Goal: Navigation & Orientation: Find specific page/section

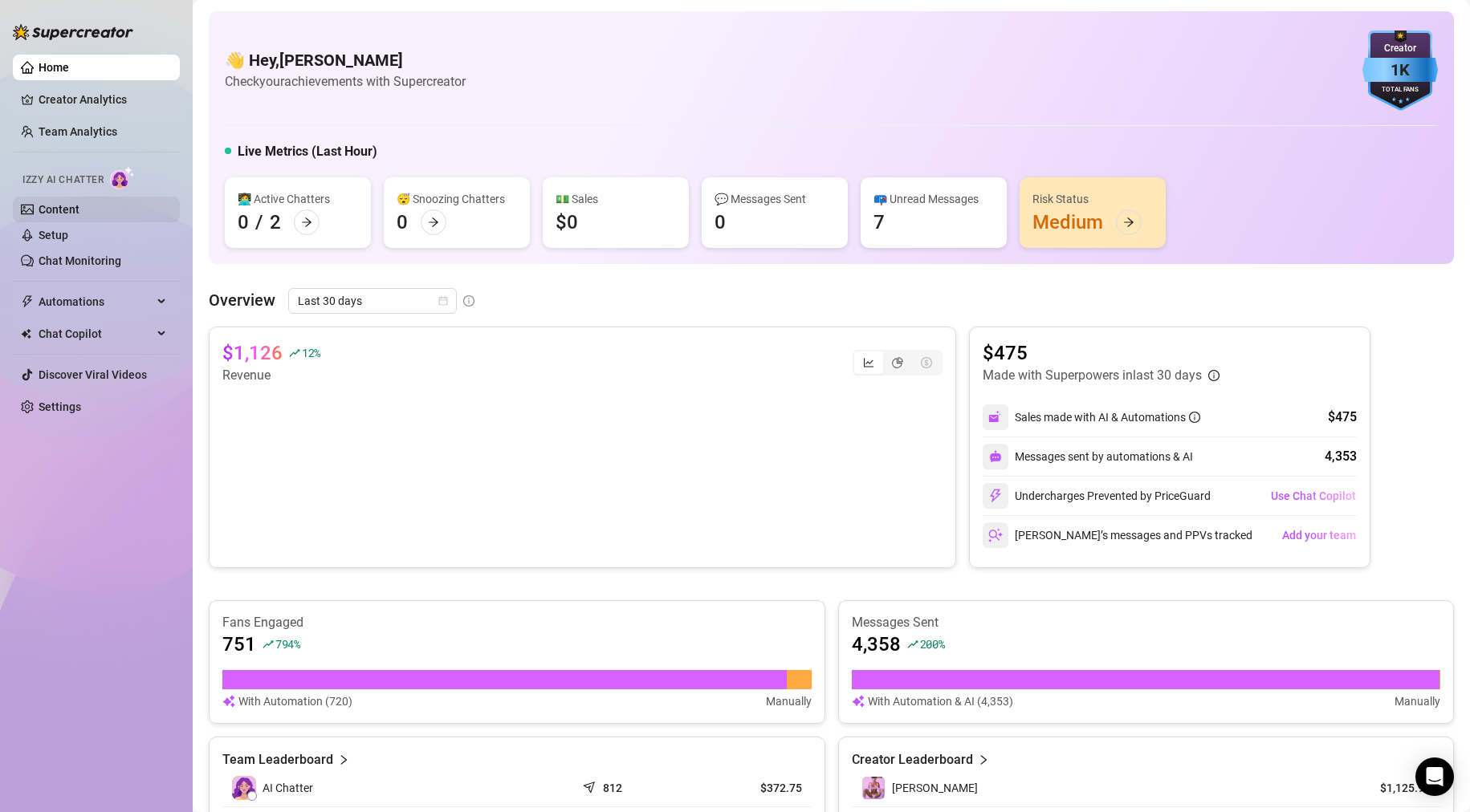
click at [60, 208] on link "Content" at bounding box center [59, 209] width 41 height 13
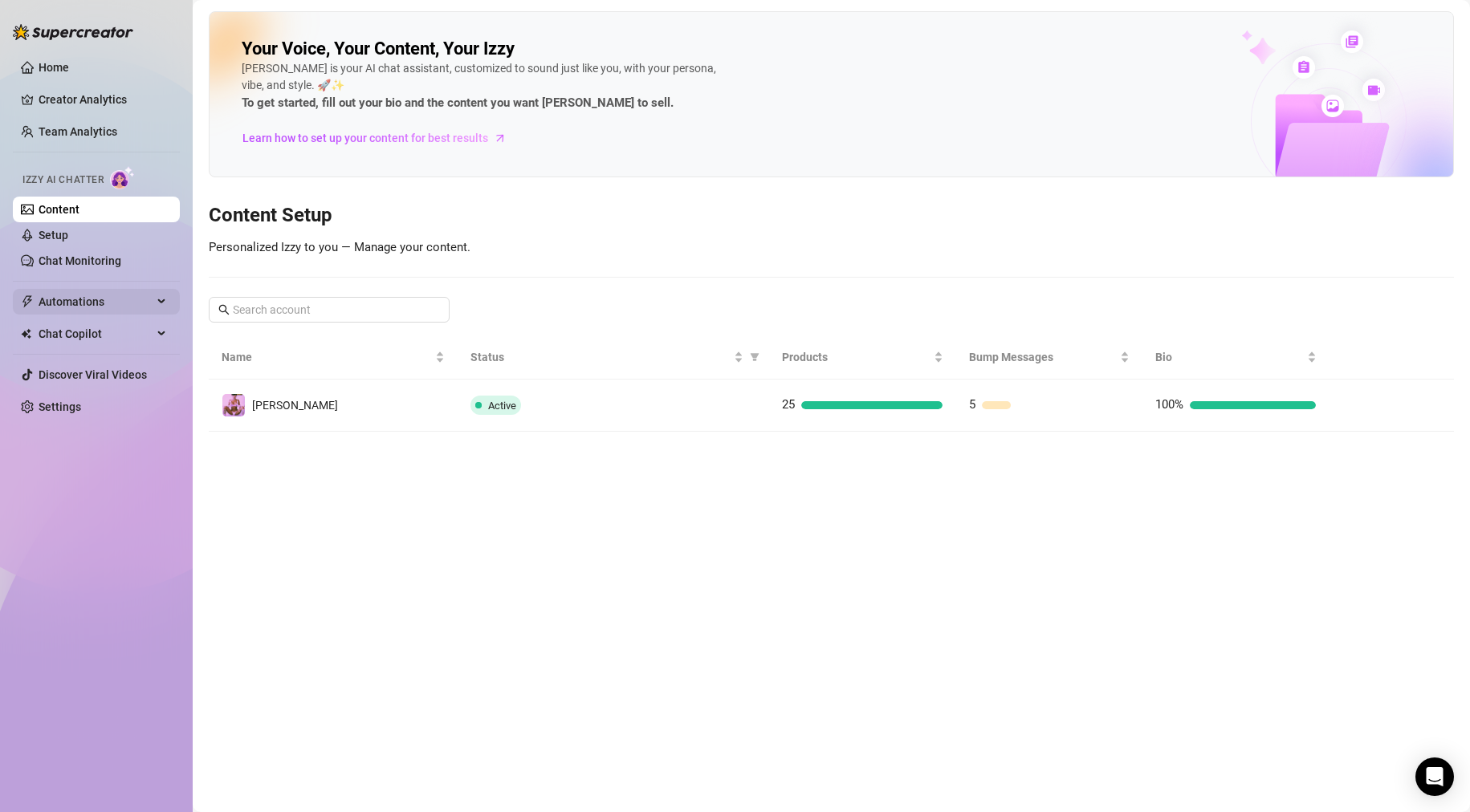
click at [72, 305] on span "Automations" at bounding box center [95, 302] width 114 height 26
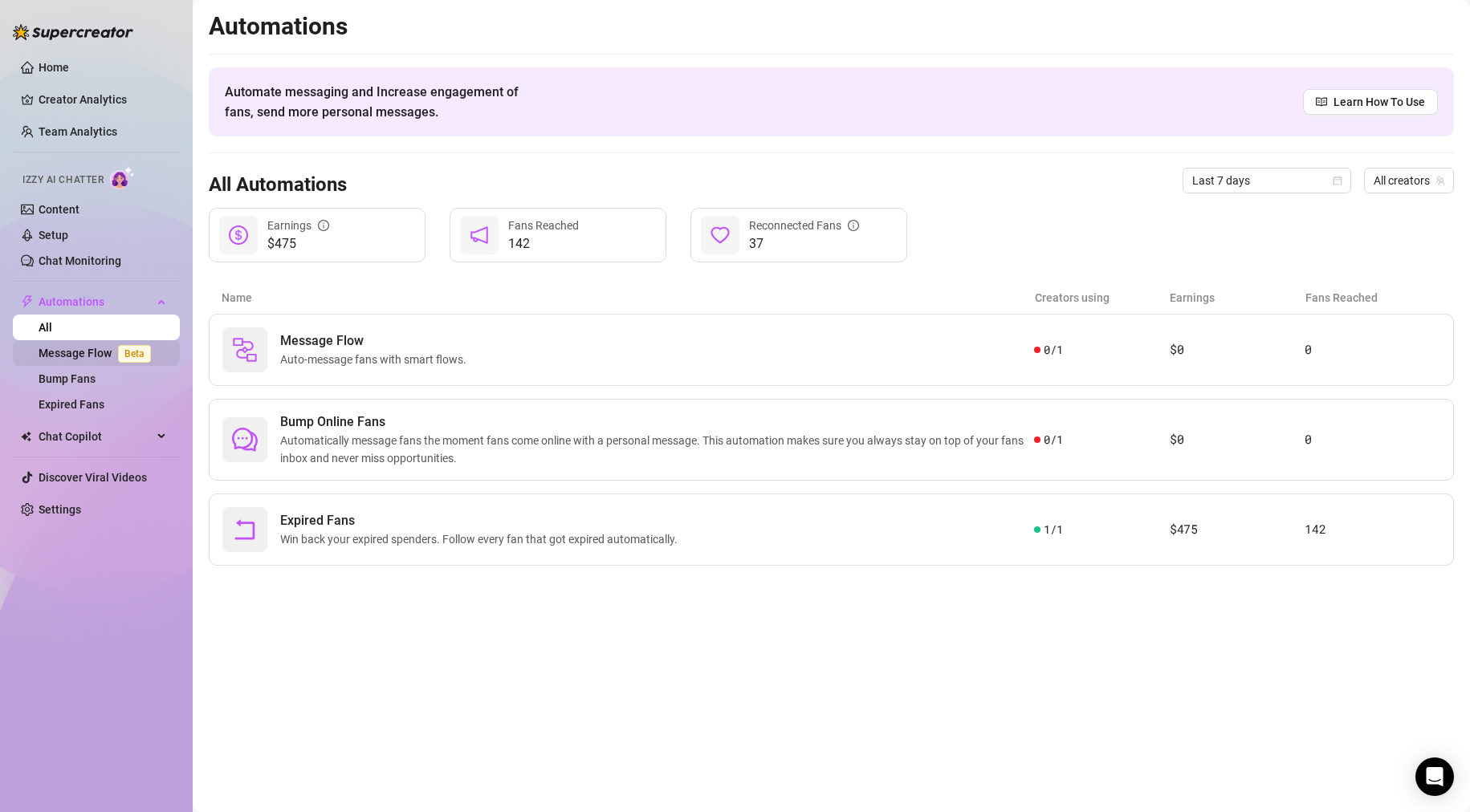
click at [86, 352] on link "Message Flow Beta" at bounding box center [97, 353] width 119 height 13
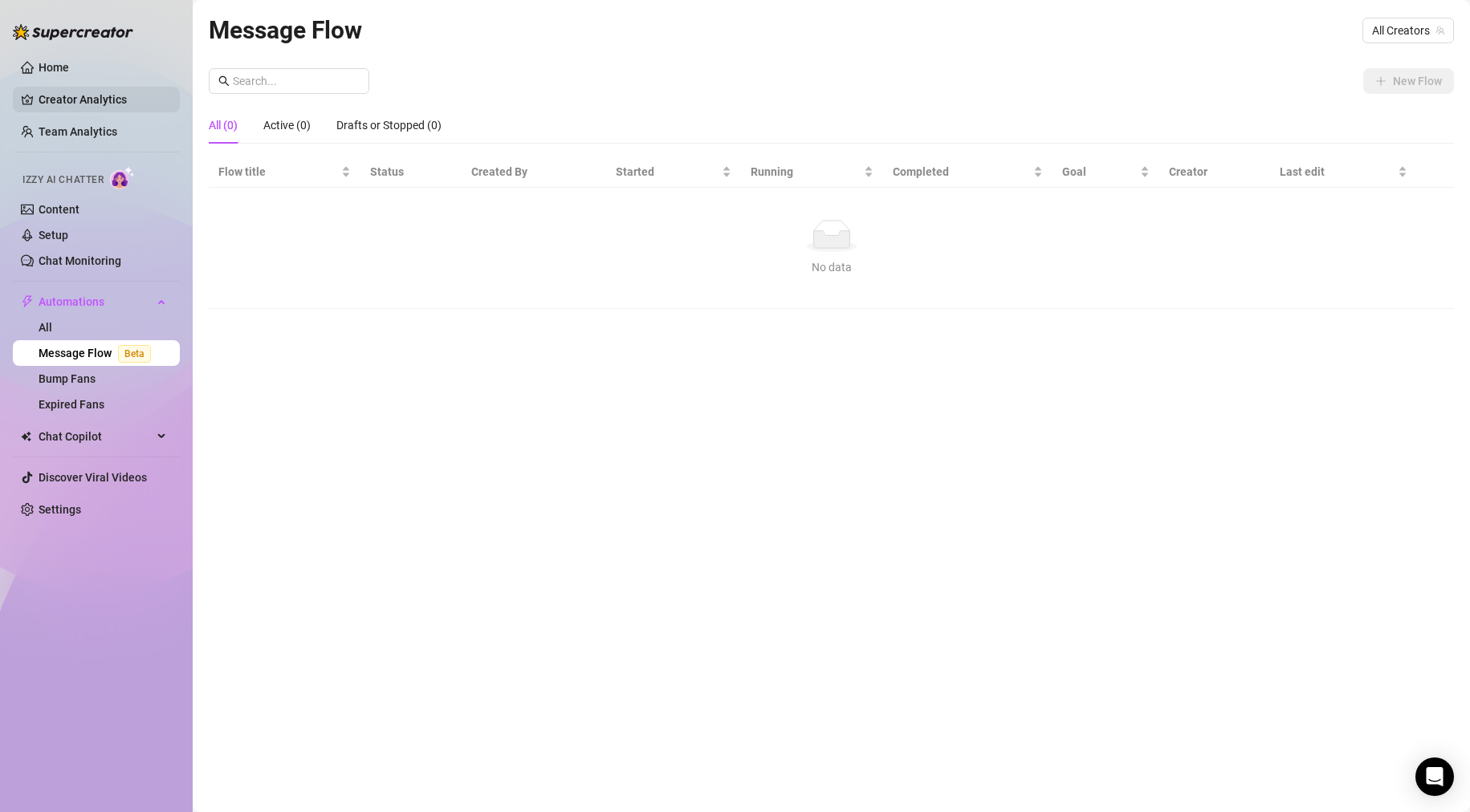
click at [74, 96] on link "Creator Analytics" at bounding box center [102, 99] width 128 height 26
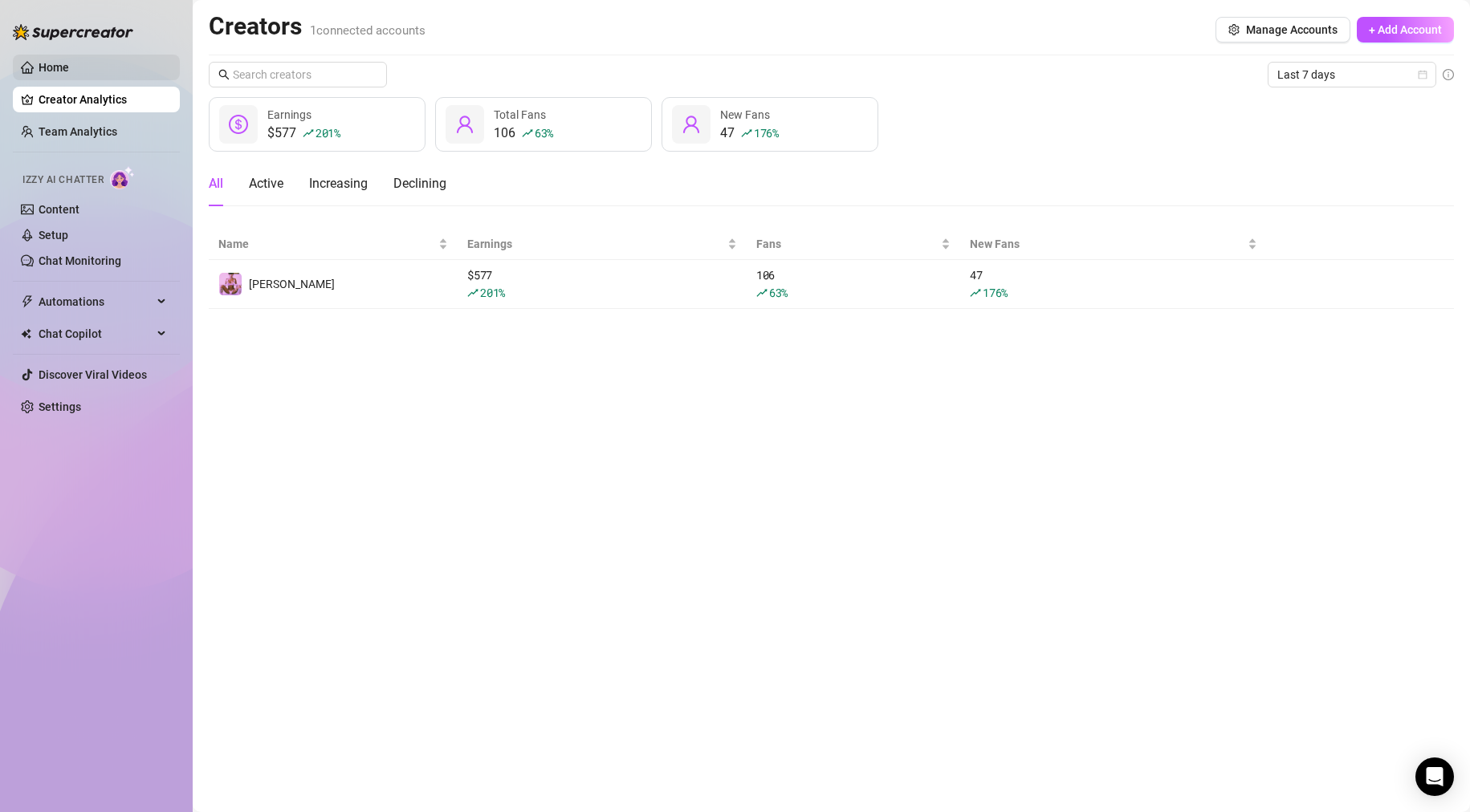
click at [44, 70] on link "Home" at bounding box center [54, 67] width 31 height 13
